Goal: Entertainment & Leisure: Browse casually

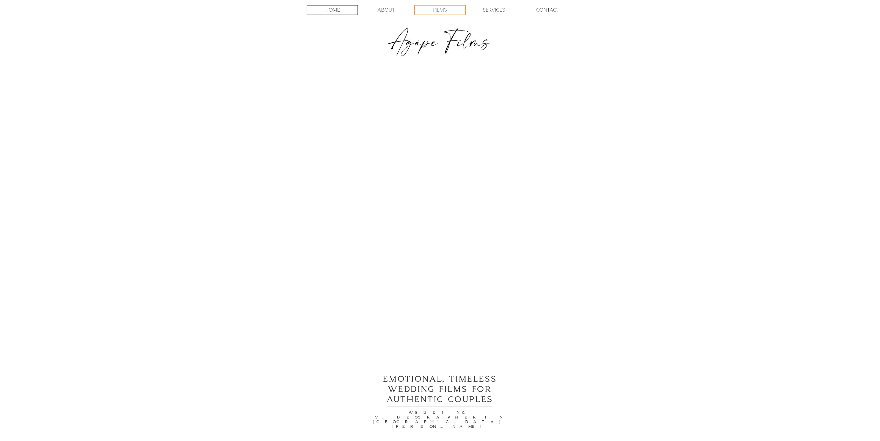
click at [455, 10] on div "FILMS" at bounding box center [440, 9] width 51 height 9
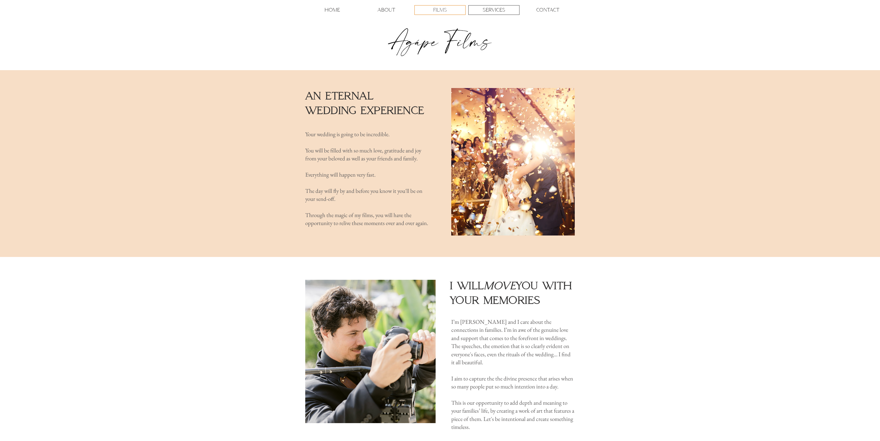
click at [437, 12] on p "FILMS" at bounding box center [440, 9] width 14 height 9
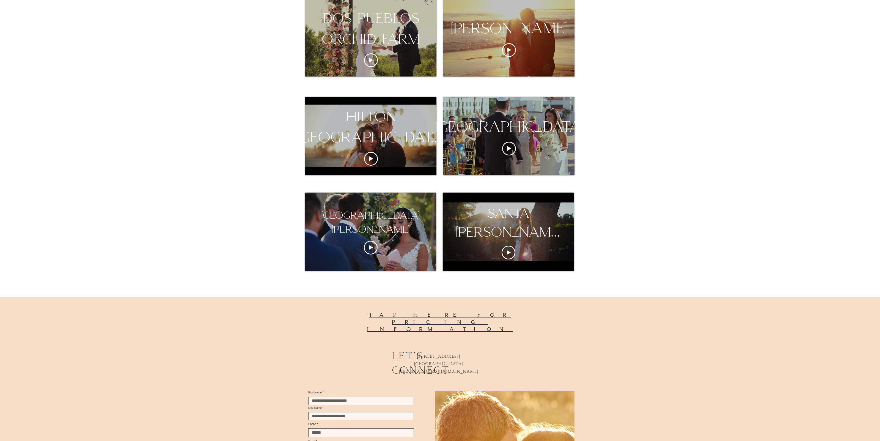
scroll to position [309, 0]
